Goal: Information Seeking & Learning: Learn about a topic

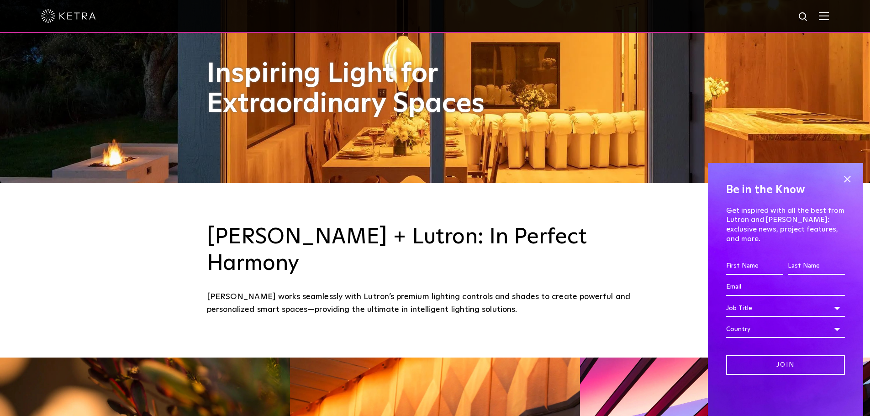
scroll to position [274, 0]
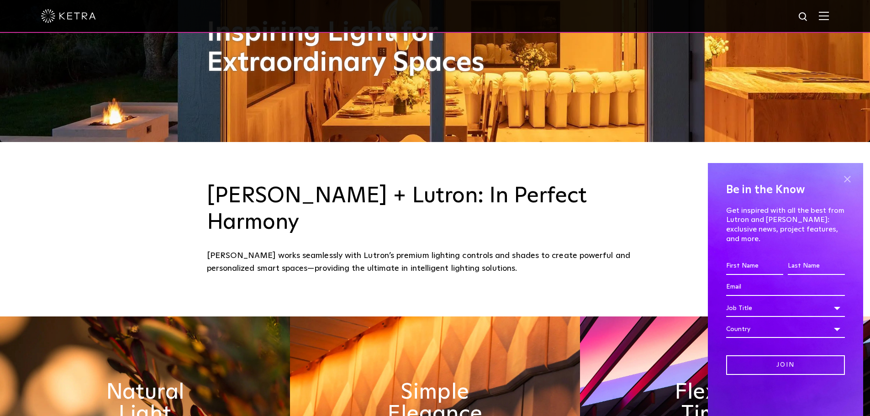
click at [846, 186] on span at bounding box center [847, 179] width 14 height 14
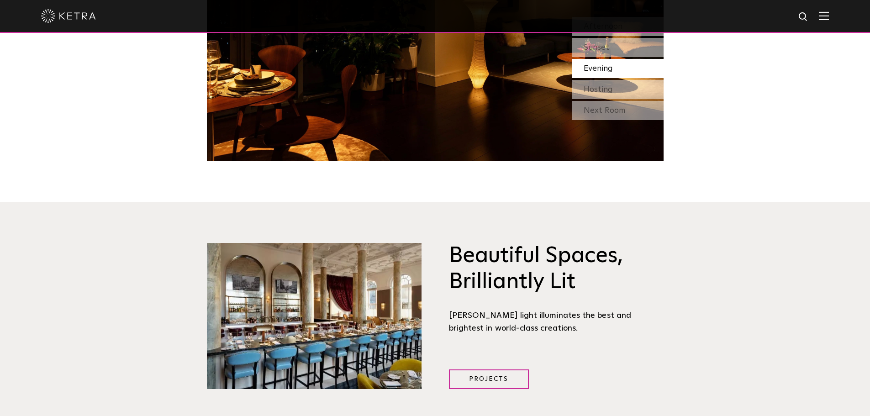
scroll to position [1188, 0]
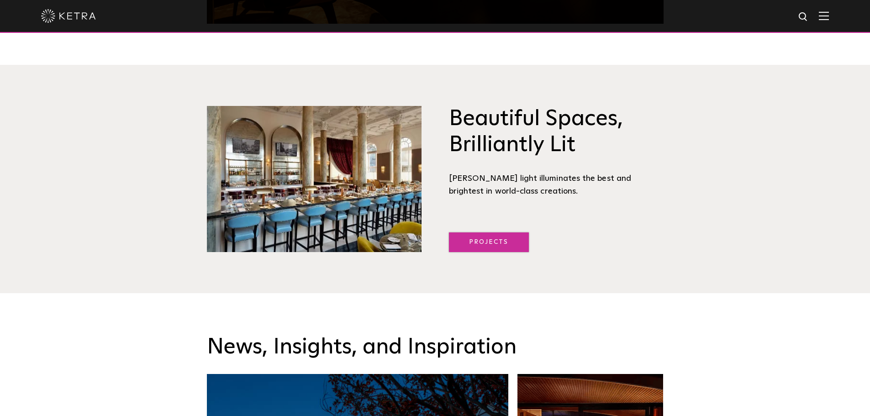
click at [512, 232] on link "Projects" at bounding box center [489, 242] width 80 height 20
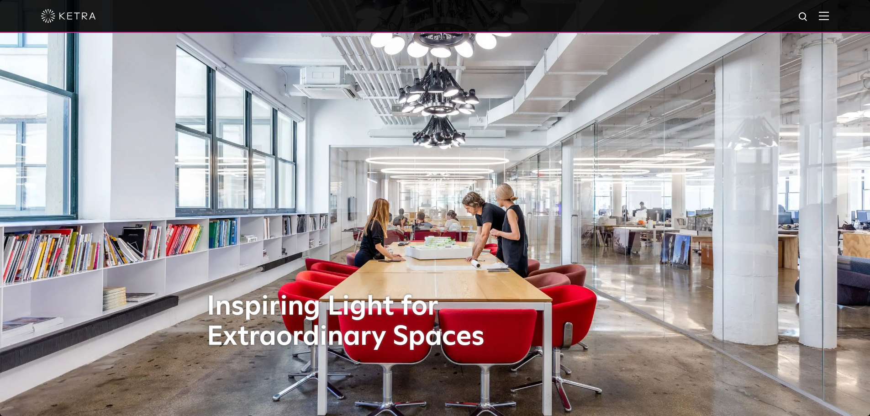
click at [829, 16] on img at bounding box center [824, 15] width 10 height 9
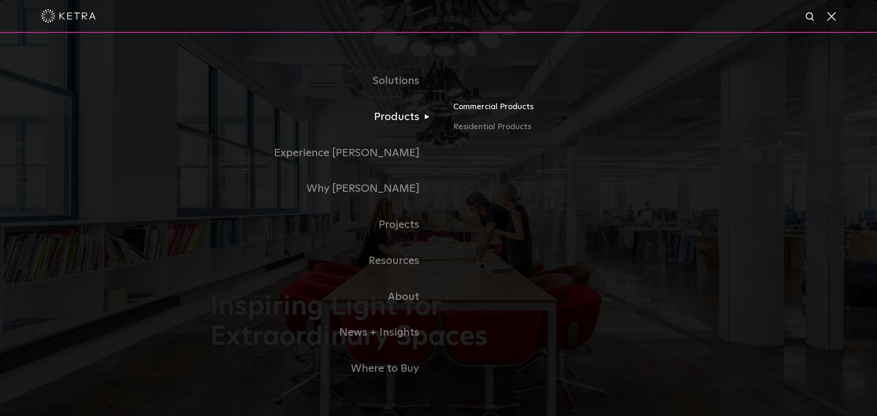
click at [480, 109] on link "Commercial Products" at bounding box center [560, 110] width 214 height 20
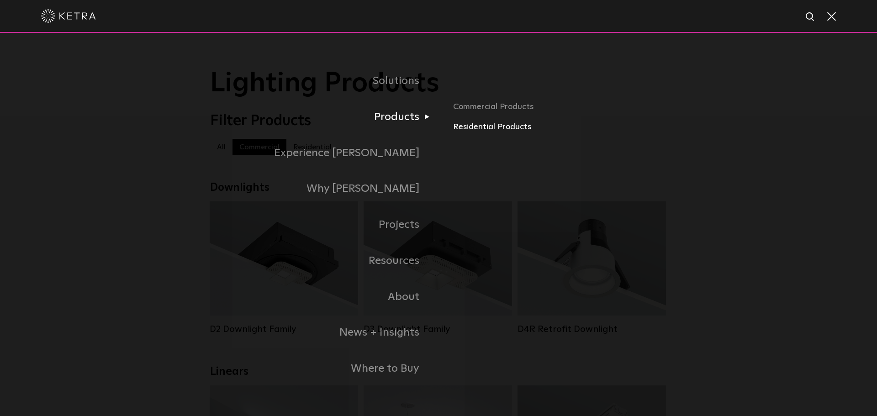
click at [476, 132] on link "Residential Products" at bounding box center [560, 127] width 214 height 13
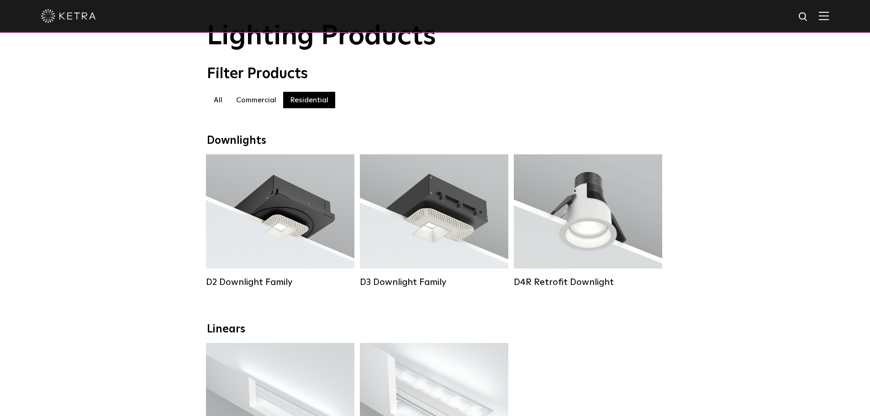
scroll to position [46, 0]
